Goal: Check status: Check status

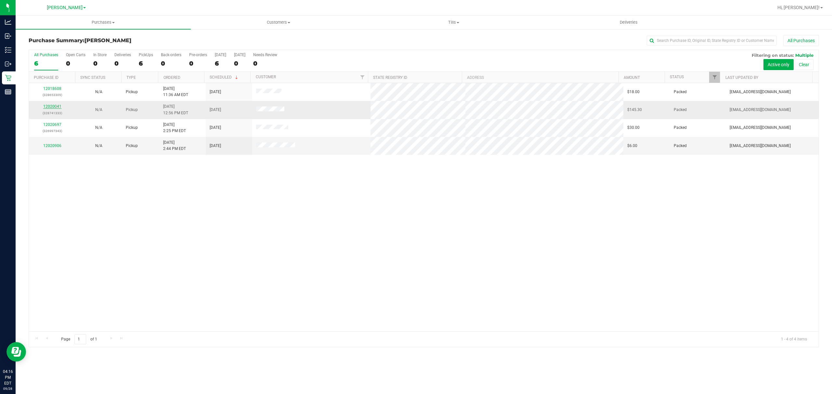
click at [57, 106] on link "12020041" at bounding box center [52, 106] width 18 height 5
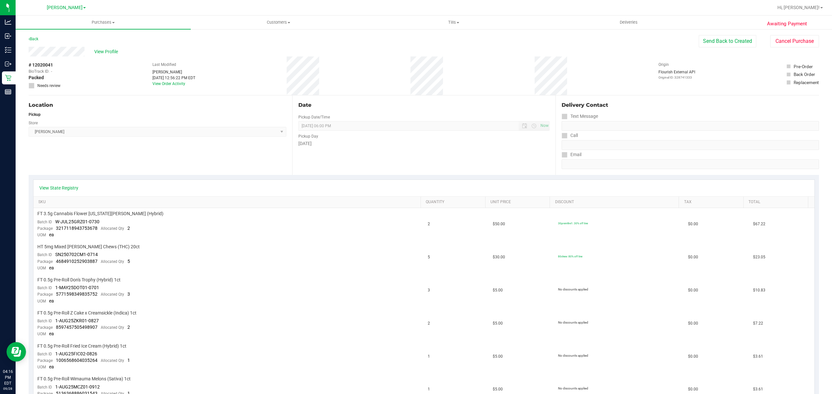
click at [109, 46] on div "Back Send Back to Created Cancel Purchase" at bounding box center [424, 41] width 790 height 12
click at [107, 48] on span "View Profile" at bounding box center [107, 51] width 26 height 7
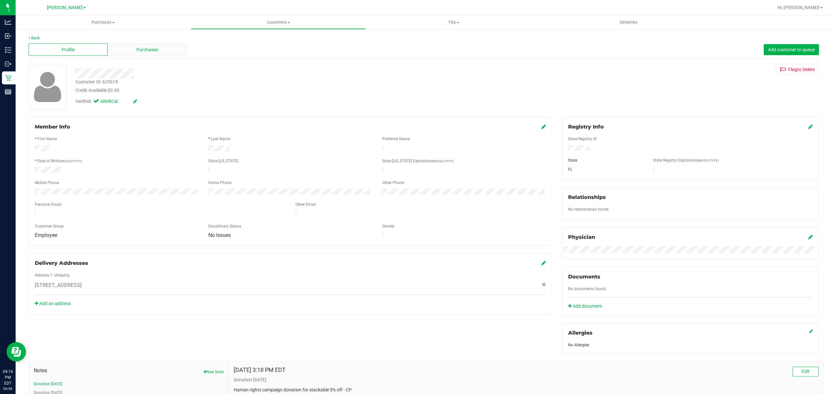
click at [132, 51] on div "Purchases" at bounding box center [147, 50] width 79 height 12
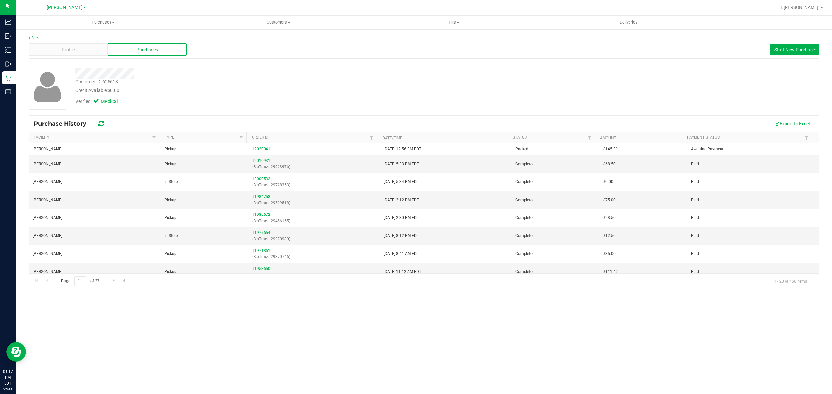
click at [293, 307] on div "Purchases Summary of purchases Fulfillment All purchases Customers All customer…" at bounding box center [424, 205] width 816 height 379
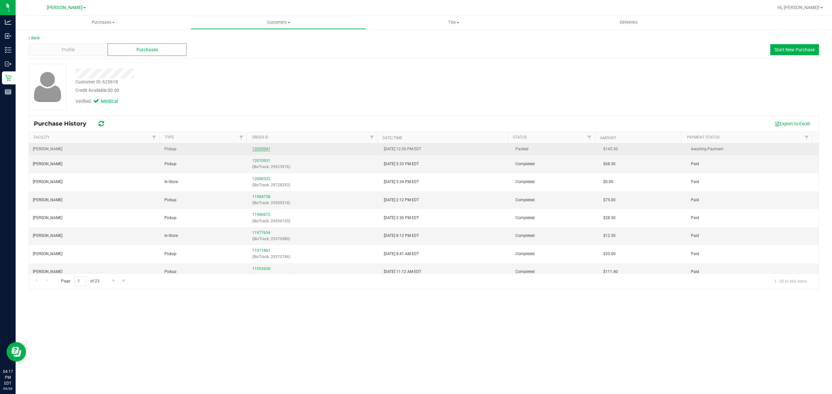
click at [257, 149] on link "12020041" at bounding box center [261, 149] width 18 height 5
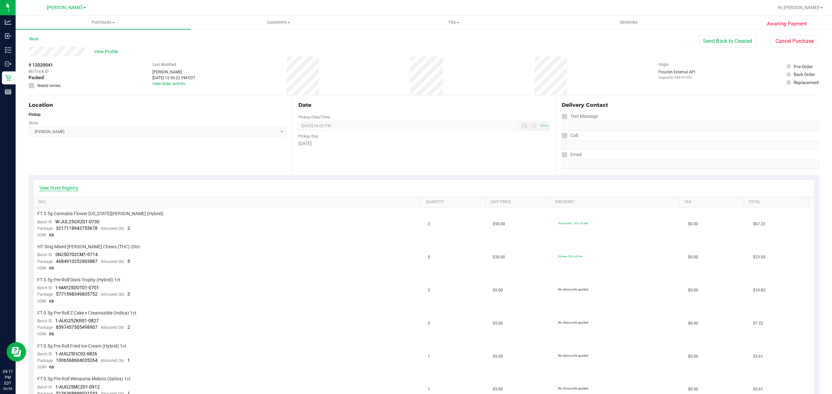
click at [66, 185] on link "View State Registry" at bounding box center [58, 188] width 39 height 6
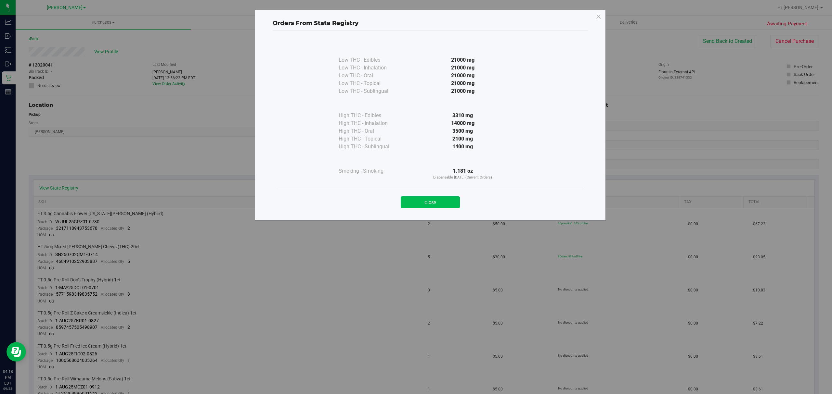
click at [423, 197] on button "Close" at bounding box center [430, 203] width 59 height 12
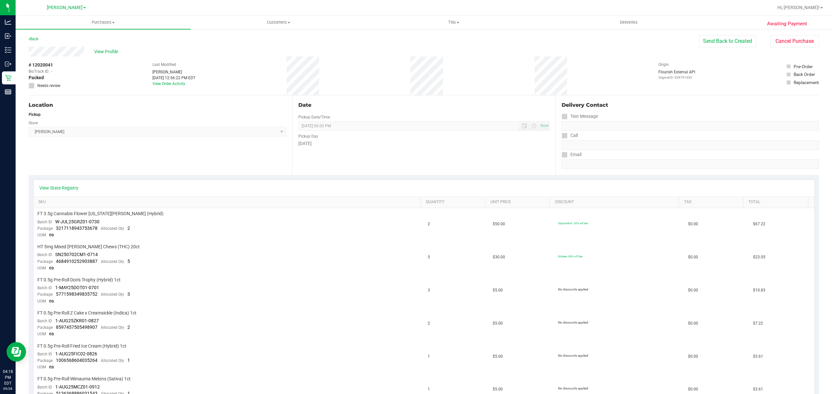
click at [408, 184] on div "View State Registry" at bounding box center [423, 188] width 781 height 17
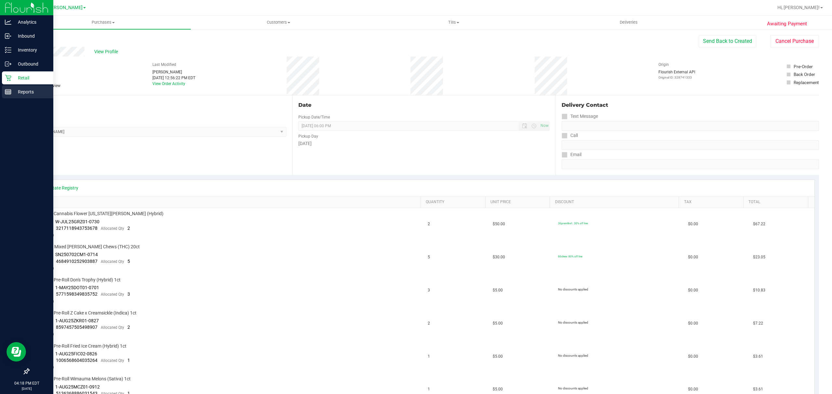
click at [25, 90] on p "Reports" at bounding box center [30, 92] width 39 height 8
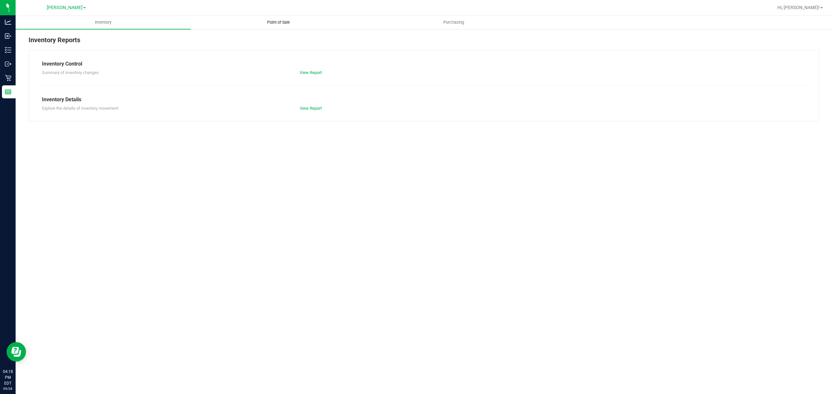
click at [285, 23] on span "Point of Sale" at bounding box center [278, 22] width 40 height 6
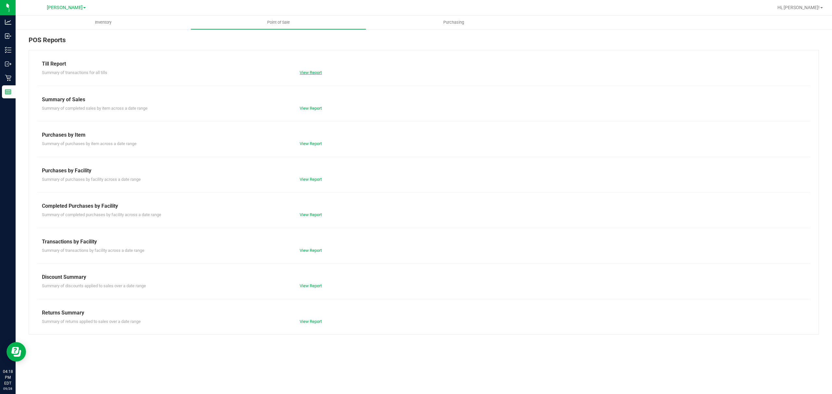
click at [307, 73] on link "View Report" at bounding box center [310, 72] width 22 height 5
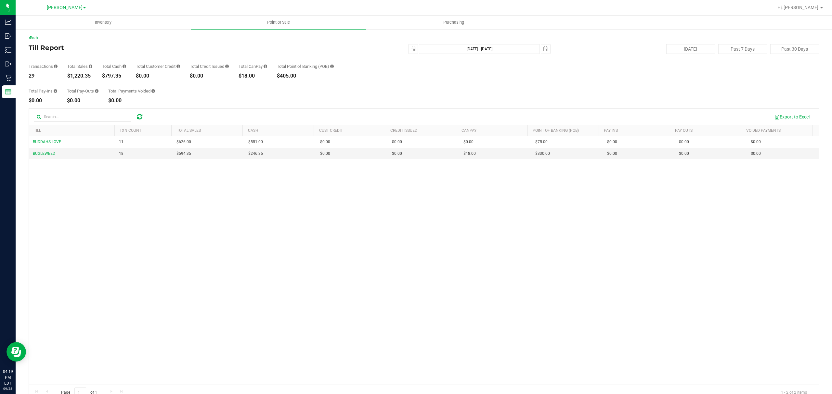
click at [189, 92] on div "Total Pay-Ins $0.00 Total Pay-Outs $0.00 Total Payments Voided $0.00" at bounding box center [424, 91] width 790 height 25
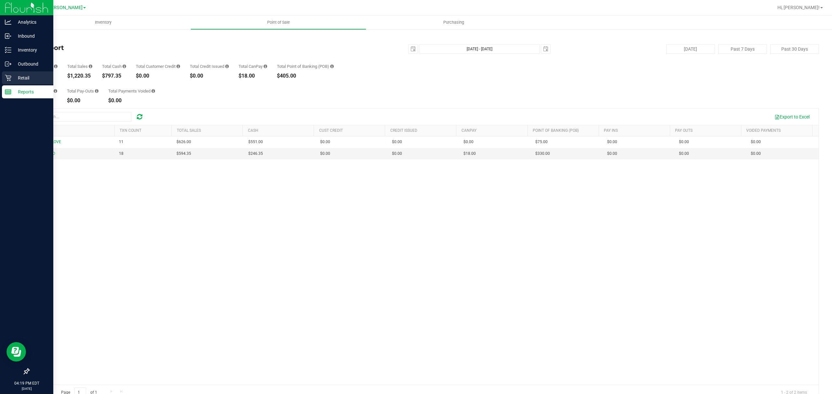
click at [10, 73] on div "Retail" at bounding box center [27, 77] width 51 height 13
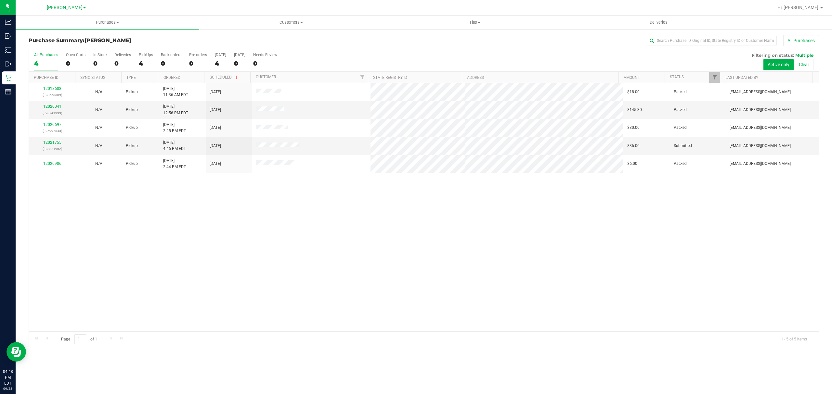
click at [297, 264] on div "12018608 (328653309) N/A Pickup [DATE] 11:36 AM EDT 9/28/2025 $18.00 Packed [EM…" at bounding box center [423, 207] width 789 height 248
